Goal: Register for event/course

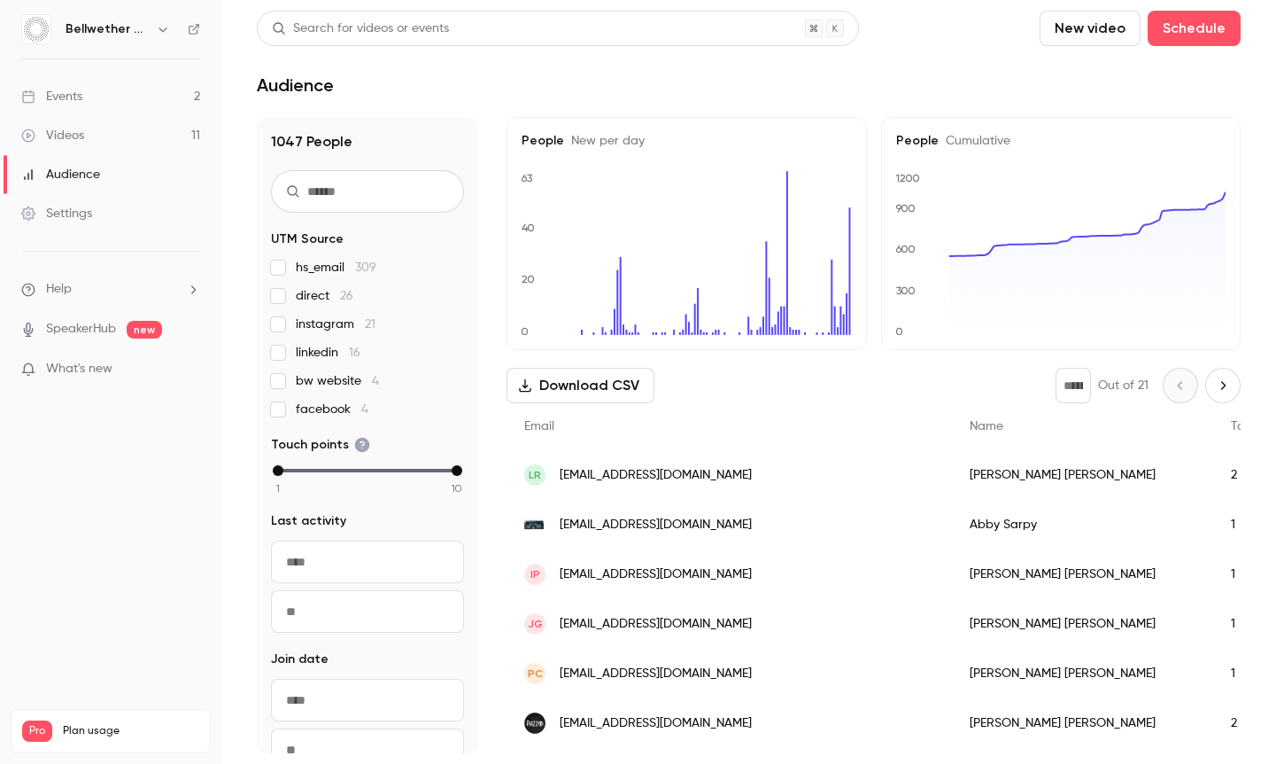
click at [98, 91] on link "Events 2" at bounding box center [110, 96] width 221 height 39
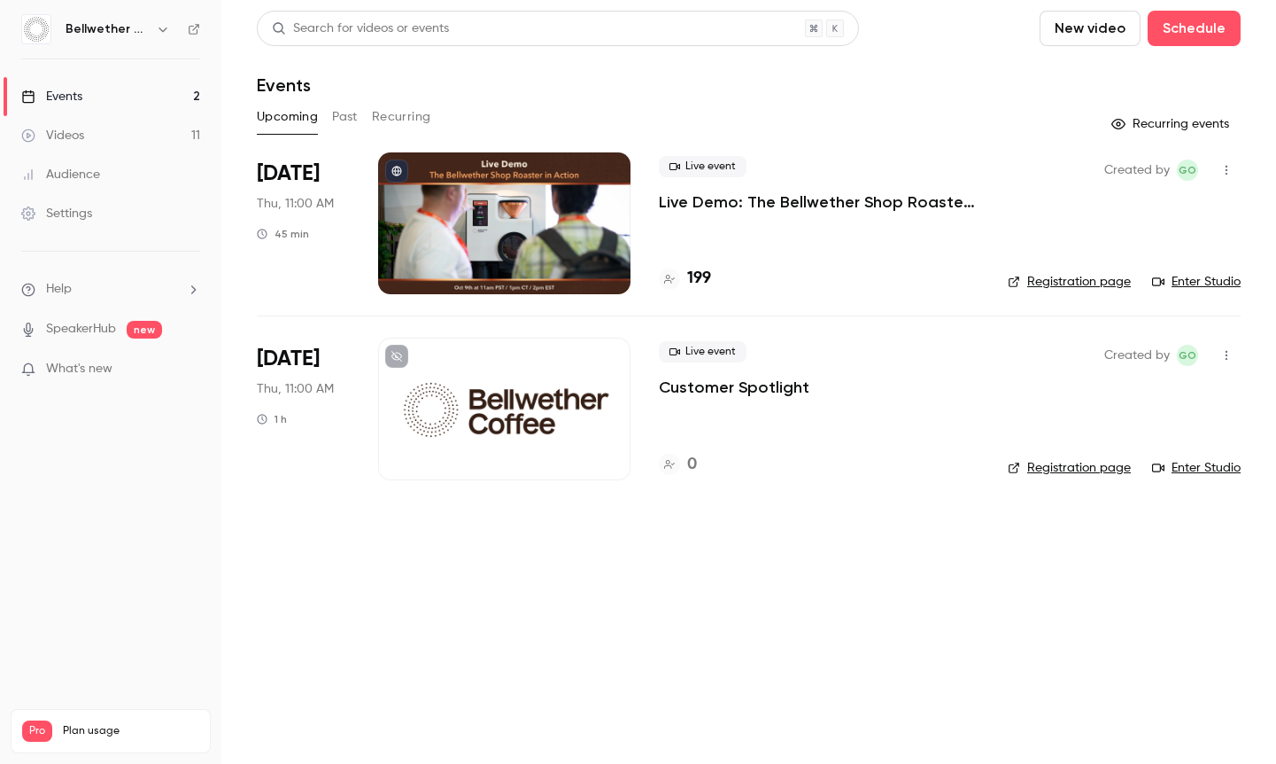
click at [117, 364] on p "What's new" at bounding box center [96, 369] width 151 height 19
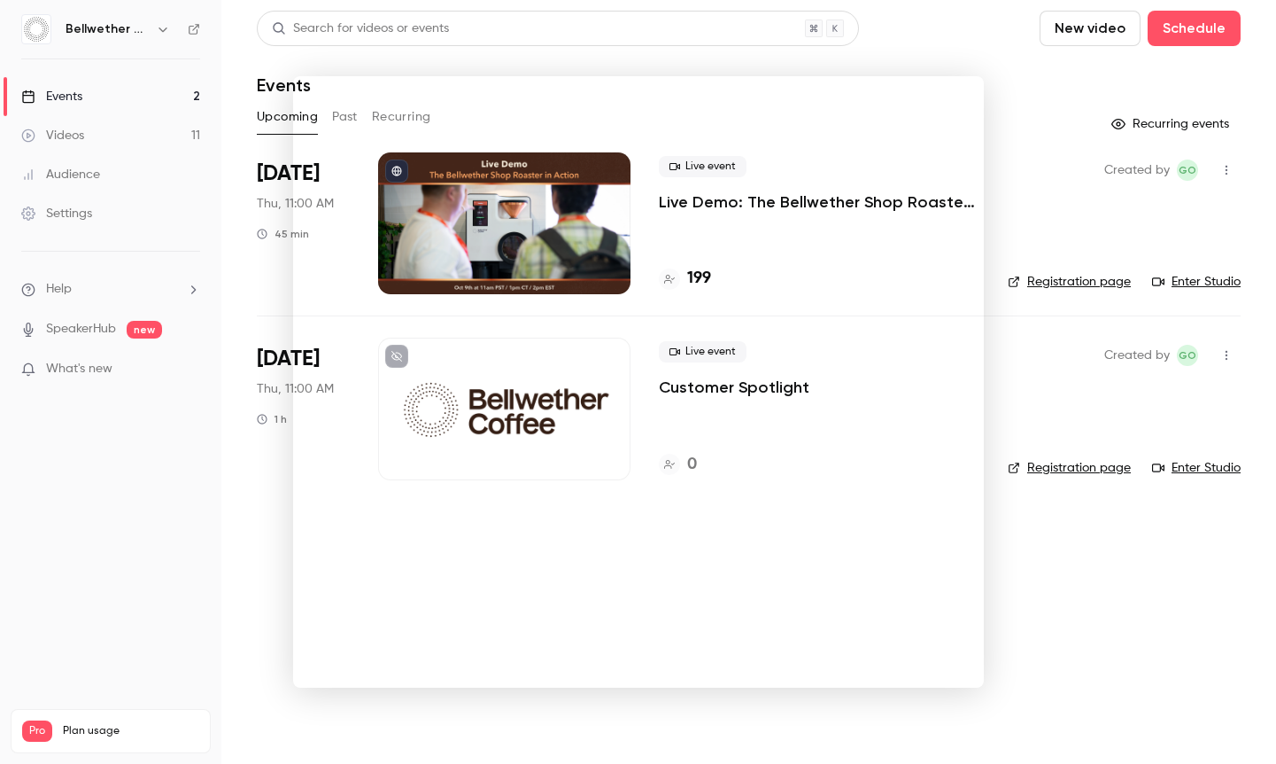
click at [1058, 112] on div at bounding box center [638, 382] width 1276 height 764
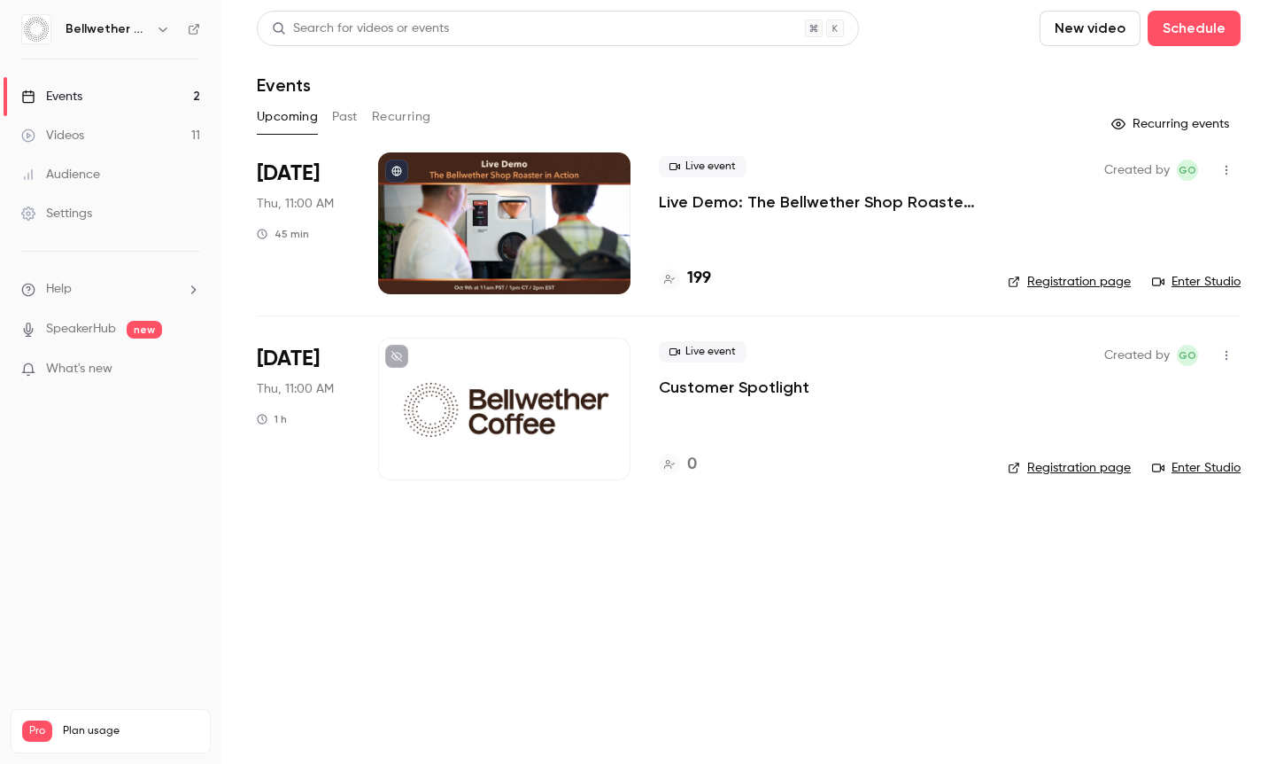
click at [841, 203] on p "Live Demo: The Bellwether Shop Roaster in Action" at bounding box center [819, 201] width 321 height 21
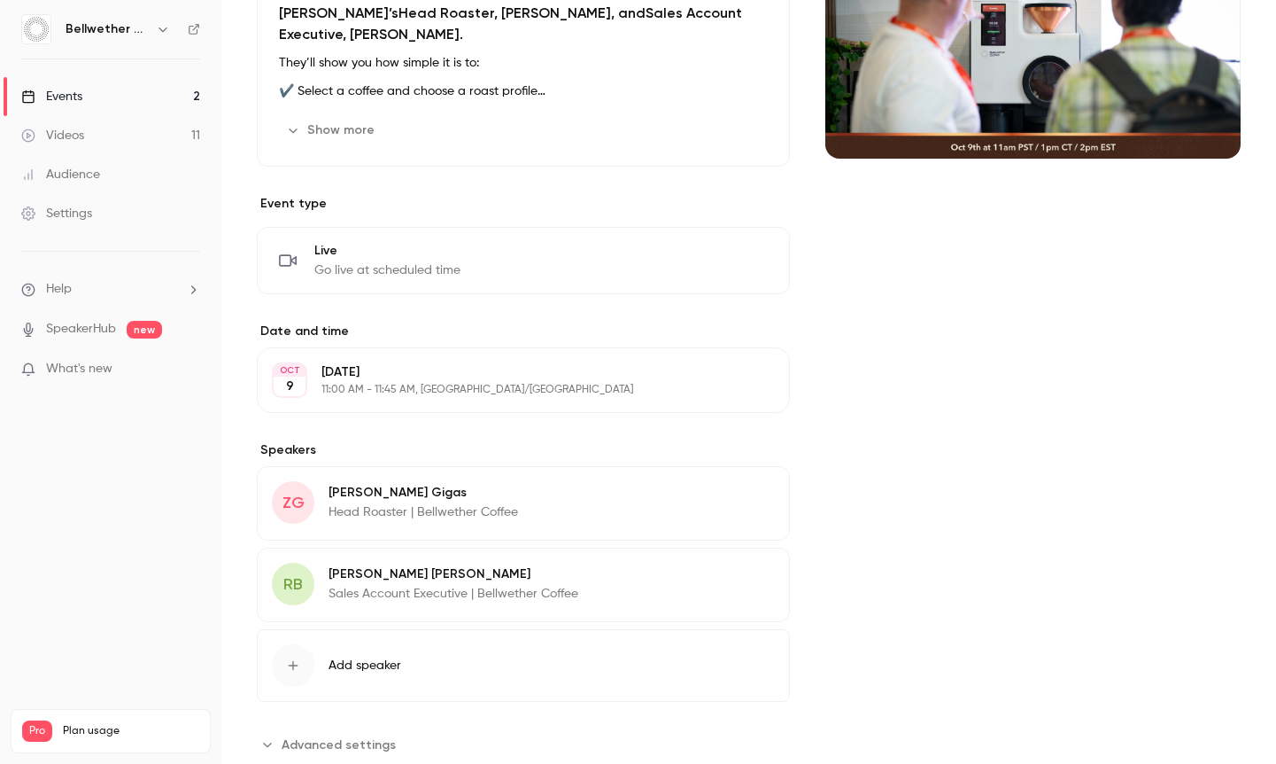
scroll to position [312, 0]
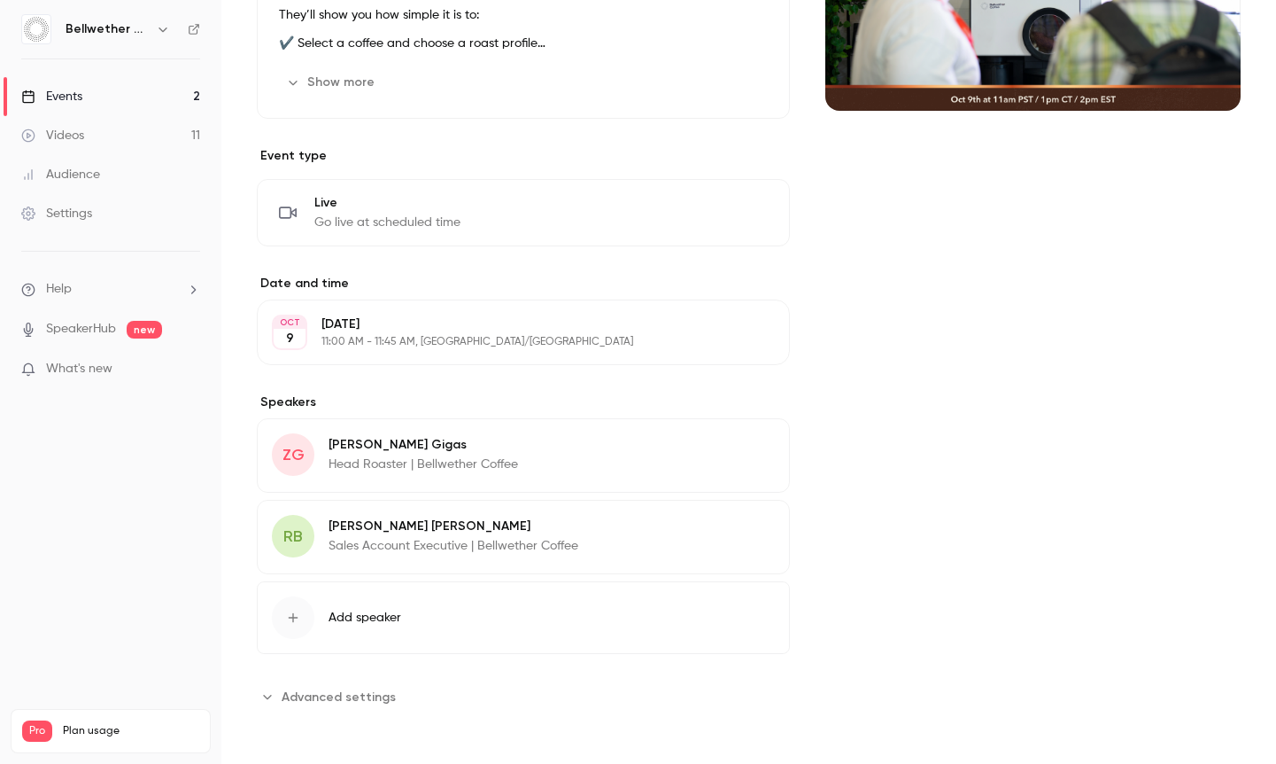
click at [103, 93] on link "Events 2" at bounding box center [110, 96] width 221 height 39
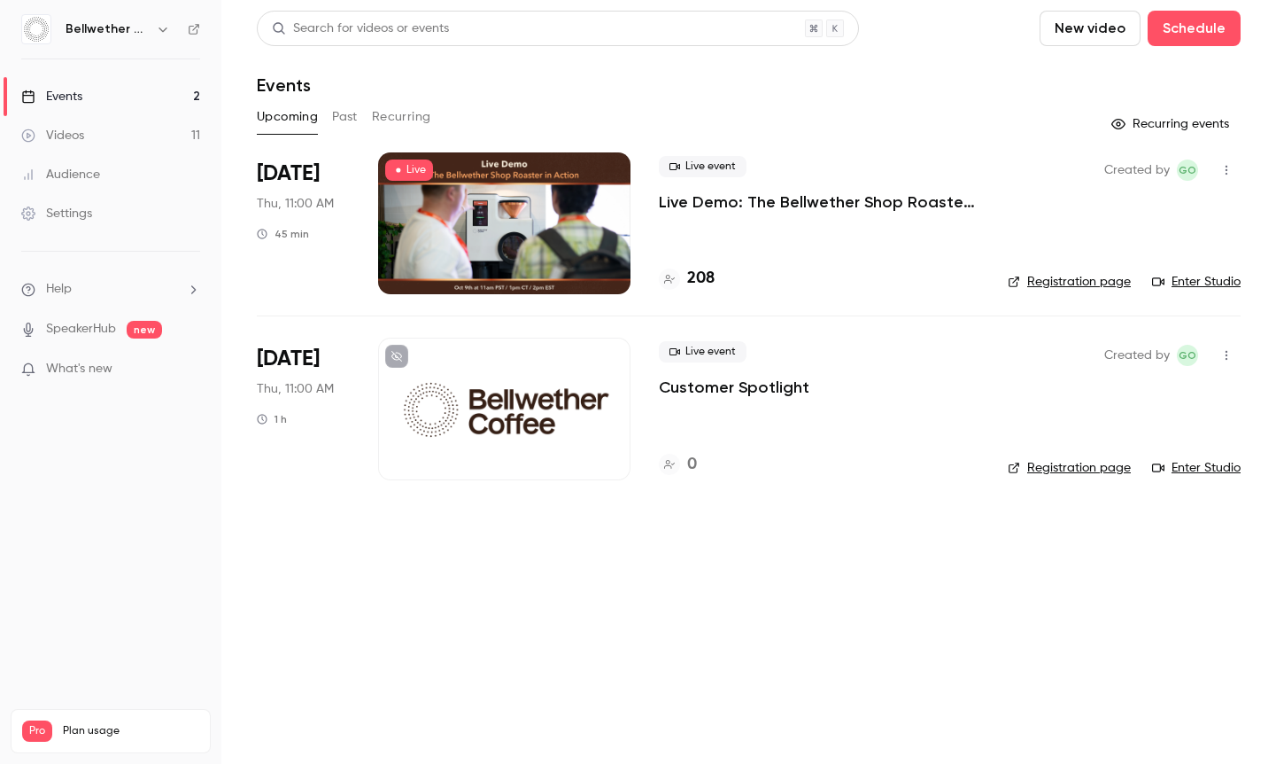
click at [1199, 281] on link "Enter Studio" at bounding box center [1196, 282] width 89 height 18
click at [1054, 280] on link "Registration page" at bounding box center [1069, 282] width 123 height 18
